Goal: Find contact information: Find contact information

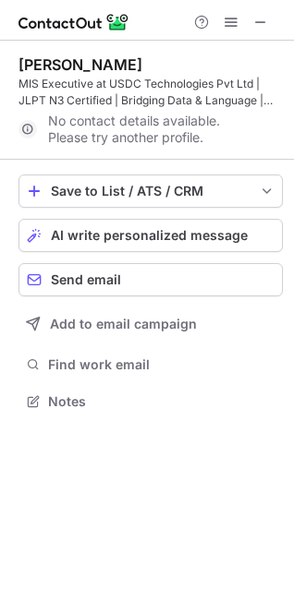
scroll to position [389, 294]
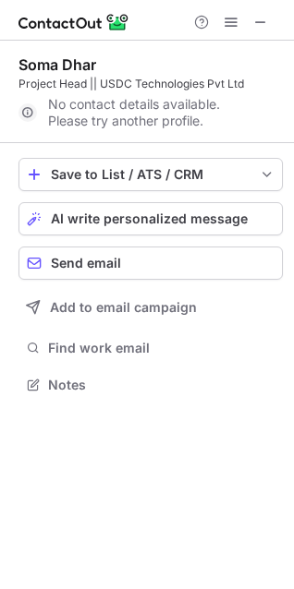
scroll to position [372, 294]
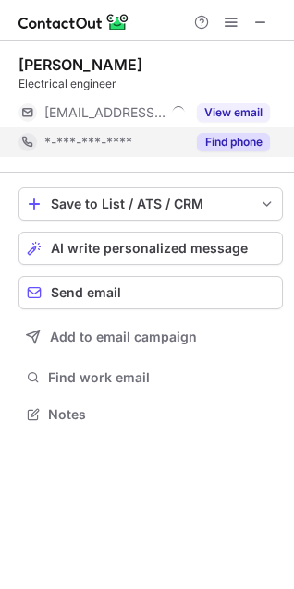
scroll to position [402, 294]
click at [212, 138] on button "Find phone" at bounding box center [233, 142] width 73 height 18
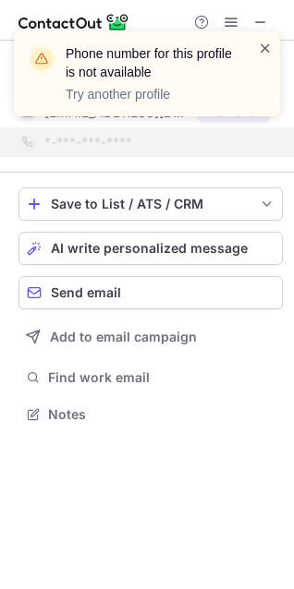
click at [265, 45] on span at bounding box center [265, 48] width 15 height 18
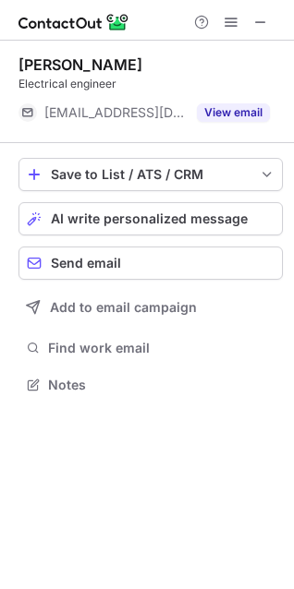
scroll to position [372, 294]
click at [217, 116] on div "Phone number for this profile is not available Try another profile" at bounding box center [147, 81] width 296 height 137
